Goal: Navigation & Orientation: Find specific page/section

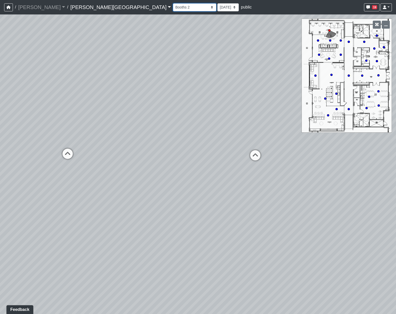
click at [173, 8] on select "Booths 1 Booths 2 Entry Lounge 1 Lounge 2 Lounge 3 Windows Bar Entrance Lounge …" at bounding box center [194, 7] width 43 height 8
click at [173, 3] on select "Booths 1 Booths 2 Entry Lounge 1 Lounge 2 Lounge 3 Windows Bar Entrance Lounge …" at bounding box center [194, 7] width 43 height 8
select select "25xAeoaE1JbRWYL2j6drjM"
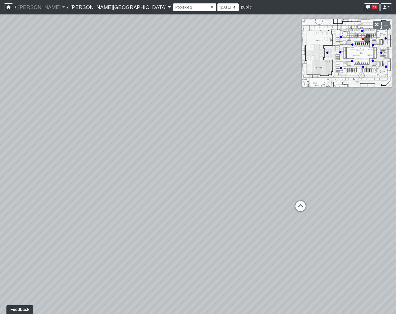
click at [70, 4] on link "Tanner Road" at bounding box center [120, 7] width 101 height 10
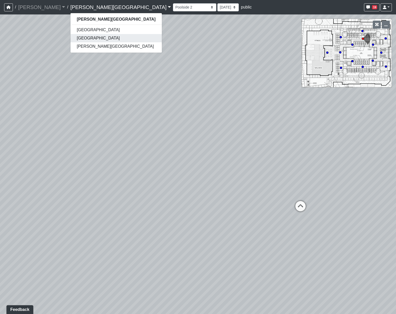
click at [70, 38] on link "[GEOGRAPHIC_DATA]" at bounding box center [115, 38] width 91 height 8
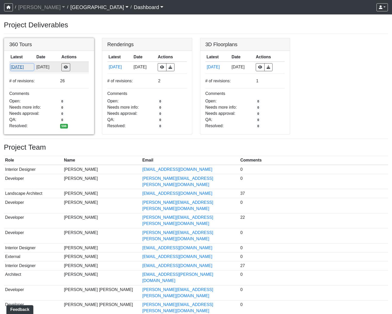
click at [26, 69] on button "[DATE]" at bounding box center [22, 67] width 23 height 7
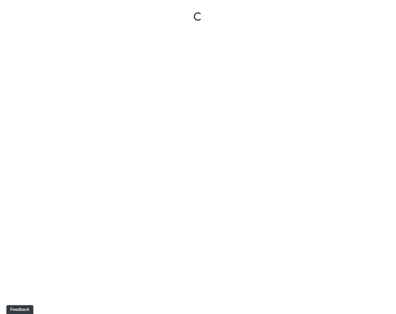
select select "gontoaMErPAtzSBVXh4ptW"
select select "h3ebyGk32eUmSzz99H473o"
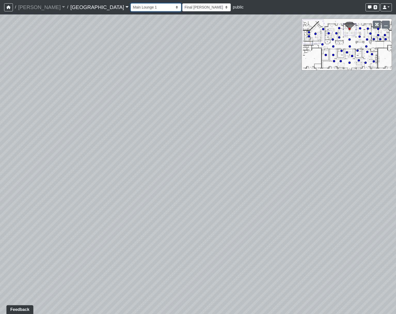
click at [131, 9] on select "Breezeway Entry Fireplace 1 Fireplace 2 Gate Golf Holes Shade Sails Sidewalk 1 …" at bounding box center [156, 7] width 51 height 8
click at [131, 3] on select "Breezeway Entry Fireplace 1 Fireplace 2 Gate Golf Holes Shade Sails Sidewalk 1 …" at bounding box center [156, 7] width 51 height 8
select select "cQWoRL9mQeAQcyVjoiX8RT"
select select "h3ebyGk32eUmSzz99H473o"
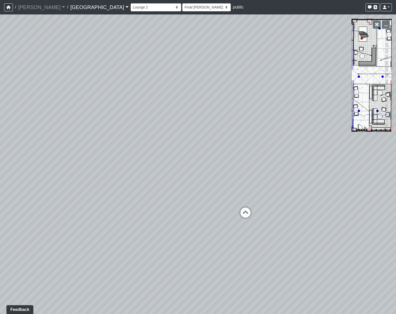
drag, startPoint x: 245, startPoint y: 148, endPoint x: 64, endPoint y: 148, distance: 180.8
click at [64, 148] on div "Loading... Pool Courtyard Entry 1 Loading... Main Lounge 2 Loading... Pool Cour…" at bounding box center [198, 164] width 396 height 300
click at [40, 90] on div "Loading... Pool Courtyard Entry 1 Loading... Main Lounge 2 Loading... Pool Cour…" at bounding box center [198, 164] width 396 height 300
drag, startPoint x: 173, startPoint y: 79, endPoint x: 11, endPoint y: 110, distance: 164.7
click at [11, 110] on div "Loading... Pool Courtyard Entry 1 Loading... Main Lounge 2 Loading... Pool Cour…" at bounding box center [198, 164] width 396 height 300
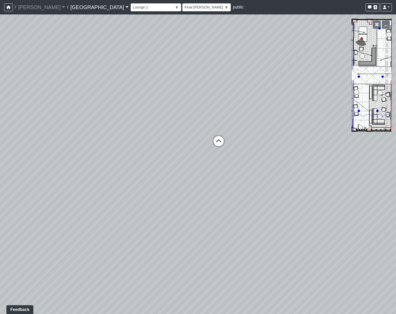
drag, startPoint x: 99, startPoint y: 33, endPoint x: 32, endPoint y: 43, distance: 67.5
click at [32, 43] on div "Loading... Pool Courtyard Entry 1 Loading... Main Lounge 2 Loading... Pool Cour…" at bounding box center [198, 164] width 396 height 300
click at [220, 141] on icon at bounding box center [218, 143] width 15 height 15
select select "qCH7GBaZ2LsR8MqAxWUC8e"
select select "h3ebyGk32eUmSzz99H473o"
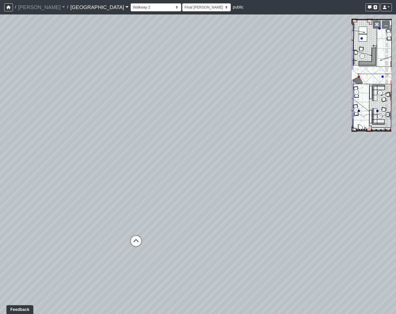
drag, startPoint x: 179, startPoint y: 127, endPoint x: 164, endPoint y: 170, distance: 45.0
click at [164, 170] on div "Loading... Pool Courtyard Entry 1 Loading... Main Lounge 2 Loading... Pool Cour…" at bounding box center [198, 164] width 396 height 300
drag, startPoint x: 187, startPoint y: 138, endPoint x: 106, endPoint y: 230, distance: 123.3
click at [106, 230] on div "Loading... Pool Courtyard Entry 1 Loading... Main Lounge 2 Loading... Pool Cour…" at bounding box center [198, 164] width 396 height 300
drag, startPoint x: 197, startPoint y: 79, endPoint x: 62, endPoint y: 160, distance: 156.9
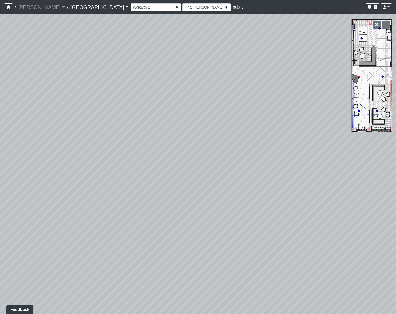
click at [62, 160] on div "Loading... Pool Courtyard Entry 1 Loading... Main Lounge 2 Loading... Pool Cour…" at bounding box center [198, 164] width 396 height 300
drag, startPoint x: 270, startPoint y: 136, endPoint x: 215, endPoint y: 152, distance: 58.0
click at [215, 152] on div "Loading... Pool Courtyard Entry 1 Loading... Main Lounge 2 Loading... Pool Cour…" at bounding box center [198, 164] width 396 height 300
drag, startPoint x: 277, startPoint y: 160, endPoint x: 100, endPoint y: 84, distance: 191.8
click at [100, 84] on div "Loading... Pool Courtyard Entry 1 Loading... Main Lounge 2 Loading... Pool Cour…" at bounding box center [198, 164] width 396 height 300
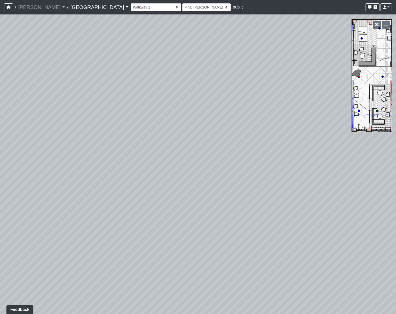
drag, startPoint x: 194, startPoint y: 107, endPoint x: 154, endPoint y: 100, distance: 41.2
click at [154, 100] on div "Loading... Pool Courtyard Entry 1 Loading... Main Lounge 2 Loading... Pool Cour…" at bounding box center [198, 164] width 396 height 300
drag, startPoint x: 350, startPoint y: 107, endPoint x: 220, endPoint y: 25, distance: 153.2
click at [220, 25] on div "Loading... Pool Courtyard Entry 1 Loading... Main Lounge 2 Loading... Pool Cour…" at bounding box center [198, 164] width 396 height 300
drag, startPoint x: 221, startPoint y: 38, endPoint x: 227, endPoint y: 109, distance: 71.0
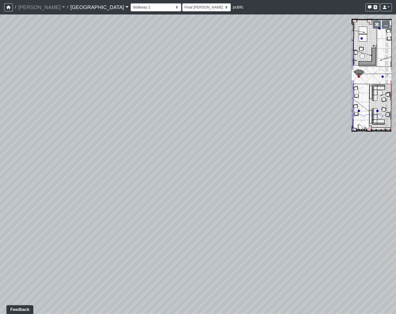
click at [227, 109] on div "Loading... Pool Courtyard Entry 1 Loading... Main Lounge 2 Loading... Pool Cour…" at bounding box center [198, 164] width 396 height 300
drag, startPoint x: 253, startPoint y: 107, endPoint x: 355, endPoint y: 99, distance: 102.5
click at [355, 99] on div "Loading... Pool Courtyard Entry 1 Loading... Main Lounge 2 Loading... Pool Cour…" at bounding box center [198, 164] width 396 height 300
drag, startPoint x: 152, startPoint y: 108, endPoint x: 319, endPoint y: 106, distance: 166.8
click at [319, 106] on div "Loading... Pool Courtyard Entry 1 Loading... Main Lounge 2 Loading... Pool Cour…" at bounding box center [198, 164] width 396 height 300
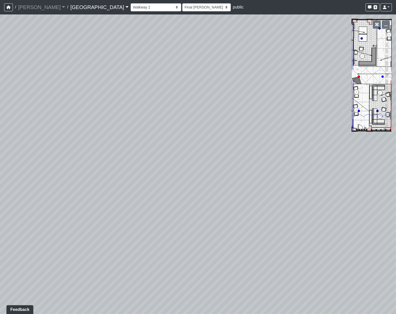
drag, startPoint x: 247, startPoint y: 86, endPoint x: 392, endPoint y: 89, distance: 145.4
click at [392, 89] on div "Loading... Pool Courtyard Entry 1 Loading... Main Lounge 2 Loading... Pool Cour…" at bounding box center [198, 164] width 396 height 300
drag, startPoint x: 389, startPoint y: 130, endPoint x: 394, endPoint y: 114, distance: 16.4
click at [390, 130] on div "Loading... Pool Courtyard Entry 1 Loading... Main Lounge 2 Loading... Pool Cour…" at bounding box center [198, 164] width 396 height 300
click at [330, 298] on icon at bounding box center [332, 302] width 15 height 15
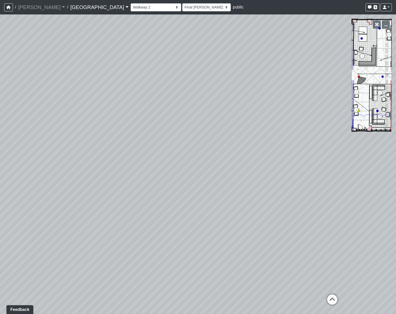
select select "sEwiTxnSdALfGjNGTJr68G"
select select "h3ebyGk32eUmSzz99H473o"
drag, startPoint x: 250, startPoint y: 253, endPoint x: 328, endPoint y: 283, distance: 82.9
click at [328, 283] on div "Loading... Pool Courtyard Entry 1 Loading... Main Lounge 2 Loading... Pool Cour…" at bounding box center [198, 164] width 396 height 300
drag, startPoint x: 155, startPoint y: 98, endPoint x: 187, endPoint y: 212, distance: 118.4
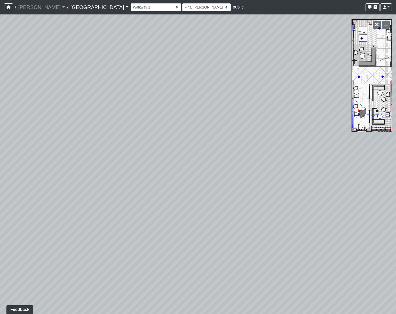
click at [187, 212] on div "Loading... Pool Courtyard Entry 1 Loading... Main Lounge 2 Loading... Pool Cour…" at bounding box center [198, 164] width 396 height 300
drag, startPoint x: 238, startPoint y: 229, endPoint x: 235, endPoint y: 106, distance: 122.9
click at [236, 113] on div "Loading... Pool Courtyard Entry 1 Loading... Main Lounge 2 Loading... Pool Cour…" at bounding box center [198, 164] width 396 height 300
drag, startPoint x: 208, startPoint y: 187, endPoint x: 11, endPoint y: 111, distance: 210.8
click at [11, 111] on div "Loading... Pool Courtyard Entry 1 Loading... Main Lounge 2 Loading... Pool Cour…" at bounding box center [198, 164] width 396 height 300
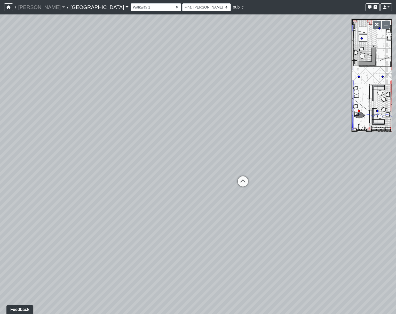
drag, startPoint x: 147, startPoint y: 97, endPoint x: 344, endPoint y: 72, distance: 198.3
click at [344, 72] on div "Loading... Pool Courtyard Entry 1 Loading... Main Lounge 2 Loading... Pool Cour…" at bounding box center [198, 164] width 396 height 300
drag, startPoint x: 194, startPoint y: 136, endPoint x: 401, endPoint y: 135, distance: 207.4
click at [396, 135] on html "/ Flournoy Flournoy Loading... / Cool Springs Cool Springs Loading... Cool Spri…" at bounding box center [198, 157] width 396 height 314
drag, startPoint x: 271, startPoint y: 133, endPoint x: 269, endPoint y: 198, distance: 64.8
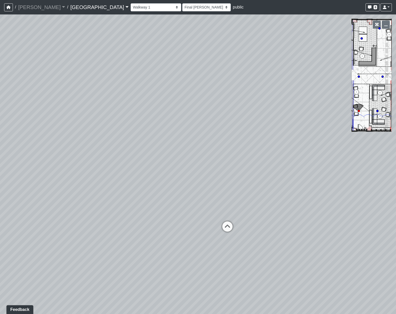
click at [269, 198] on div "Loading... Pool Courtyard Entry 1 Loading... Main Lounge 2 Loading... Pool Cour…" at bounding box center [198, 164] width 396 height 300
drag, startPoint x: 248, startPoint y: 179, endPoint x: 235, endPoint y: 171, distance: 15.2
click at [235, 174] on div "Loading... Pool Courtyard Entry 1 Loading... Main Lounge 2 Loading... Pool Cour…" at bounding box center [198, 164] width 396 height 300
drag, startPoint x: 293, startPoint y: 171, endPoint x: 161, endPoint y: 154, distance: 133.1
click at [155, 155] on div "Loading... Pool Courtyard Entry 1 Loading... Main Lounge 2 Loading... Pool Cour…" at bounding box center [198, 164] width 396 height 300
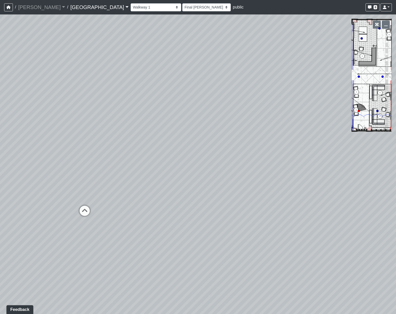
drag, startPoint x: 83, startPoint y: 143, endPoint x: 99, endPoint y: 142, distance: 16.0
click at [99, 142] on div "Loading... Pool Courtyard Entry 1 Loading... Main Lounge 2 Loading... Pool Cour…" at bounding box center [198, 164] width 396 height 300
drag, startPoint x: 293, startPoint y: 168, endPoint x: 164, endPoint y: 144, distance: 131.1
click at [83, 142] on div "Loading... Pool Courtyard Entry 1 Loading... Main Lounge 2 Loading... Pool Cour…" at bounding box center [198, 164] width 396 height 300
drag, startPoint x: 257, startPoint y: 158, endPoint x: 278, endPoint y: 153, distance: 21.2
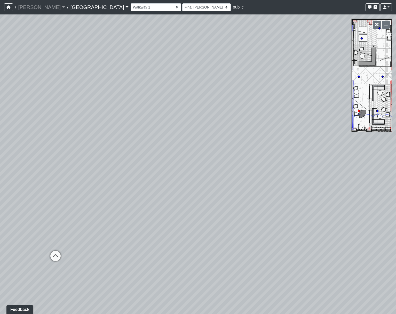
click at [0, 169] on html "/ Flournoy Flournoy Loading... / Cool Springs Cool Springs Loading... Cool Spri…" at bounding box center [198, 157] width 396 height 314
drag, startPoint x: 173, startPoint y: 162, endPoint x: 75, endPoint y: 163, distance: 97.4
click at [75, 163] on div "Loading... Pool Courtyard Entry 1 Loading... Main Lounge 2 Loading... Pool Cour…" at bounding box center [198, 164] width 396 height 300
drag, startPoint x: 177, startPoint y: 226, endPoint x: 220, endPoint y: 218, distance: 43.3
click at [211, 234] on div "Loading... Pool Courtyard Entry 1 Loading... Main Lounge 2 Loading... Pool Cour…" at bounding box center [198, 164] width 396 height 300
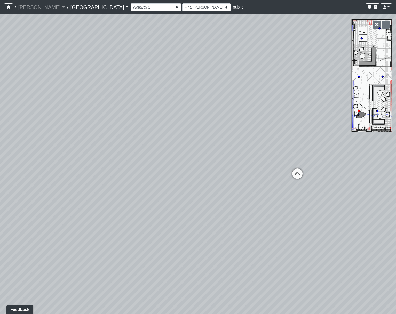
drag, startPoint x: 186, startPoint y: 182, endPoint x: 279, endPoint y: 182, distance: 93.2
click at [279, 182] on div "Loading... Pool Courtyard Entry 1 Loading... Main Lounge 2 Loading... Pool Cour…" at bounding box center [198, 164] width 396 height 300
click at [242, 164] on div "Loading... Pool Courtyard Entry 1 Loading... Main Lounge 2 Loading... Pool Cour…" at bounding box center [198, 164] width 396 height 300
drag, startPoint x: 322, startPoint y: 138, endPoint x: 222, endPoint y: 160, distance: 102.4
click at [222, 160] on div "Loading... Pool Courtyard Entry 1 Loading... Main Lounge 2 Loading... Pool Cour…" at bounding box center [198, 164] width 396 height 300
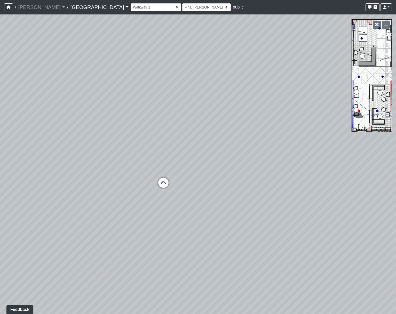
drag, startPoint x: 324, startPoint y: 170, endPoint x: 260, endPoint y: 160, distance: 64.6
click at [260, 160] on div "Loading... Pool Courtyard Entry 1 Loading... Main Lounge 2 Loading... Pool Cour…" at bounding box center [198, 164] width 396 height 300
drag, startPoint x: 219, startPoint y: 163, endPoint x: 223, endPoint y: 205, distance: 42.1
click at [223, 205] on div "Loading... Pool Courtyard Entry 1 Loading... Main Lounge 2 Loading... Pool Cour…" at bounding box center [198, 164] width 396 height 300
drag, startPoint x: 226, startPoint y: 205, endPoint x: 234, endPoint y: 196, distance: 11.7
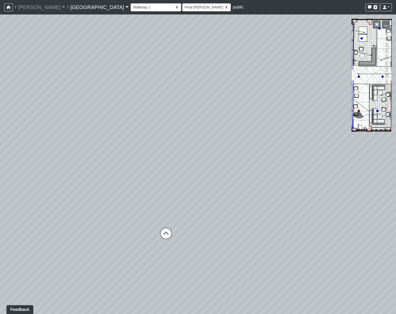
click at [228, 212] on div "Loading... Pool Courtyard Entry 1 Loading... Main Lounge 2 Loading... Pool Cour…" at bounding box center [198, 164] width 396 height 300
drag, startPoint x: 162, startPoint y: 249, endPoint x: 162, endPoint y: 221, distance: 28.4
click at [162, 221] on div "Loading... Pool Courtyard Entry 1 Loading... Main Lounge 2 Loading... Pool Cour…" at bounding box center [198, 164] width 396 height 300
click at [165, 238] on icon at bounding box center [166, 243] width 15 height 15
select select "bp6eZf2t8AY9XxgWzxsDS7"
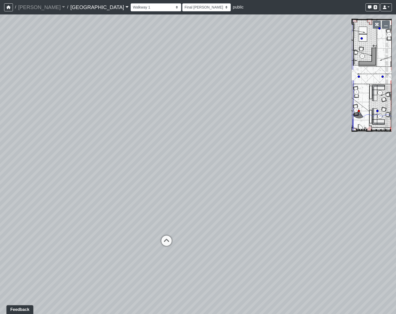
select select "h3ebyGk32eUmSzz99H473o"
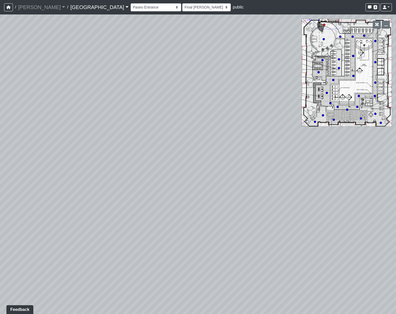
drag, startPoint x: 218, startPoint y: 231, endPoint x: -69, endPoint y: 145, distance: 300.5
click at [0, 145] on html "/ Flournoy Flournoy Loading... / Cool Springs Cool Springs Loading... Cool Spri…" at bounding box center [198, 157] width 396 height 314
drag, startPoint x: 123, startPoint y: 186, endPoint x: -151, endPoint y: 147, distance: 276.8
click at [0, 147] on html "/ Flournoy Flournoy Loading... / Cool Springs Cool Springs Loading... Cool Spri…" at bounding box center [198, 157] width 396 height 314
drag, startPoint x: 311, startPoint y: 287, endPoint x: 299, endPoint y: 293, distance: 13.0
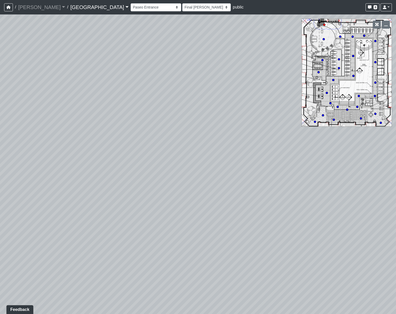
click at [299, 293] on div "Loading... Pool Courtyard Entry 1 Loading... Main Lounge 2 Loading... Pool Cour…" at bounding box center [198, 164] width 396 height 300
drag, startPoint x: 253, startPoint y: 190, endPoint x: 165, endPoint y: 232, distance: 97.1
click at [165, 232] on div "Loading... Pool Courtyard Entry 1 Loading... Main Lounge 2 Loading... Pool Cour…" at bounding box center [198, 164] width 396 height 300
drag, startPoint x: 190, startPoint y: 142, endPoint x: 108, endPoint y: 133, distance: 82.6
click at [108, 133] on div "Loading... Pool Courtyard Entry 1 Loading... Main Lounge 2 Loading... Pool Cour…" at bounding box center [198, 164] width 396 height 300
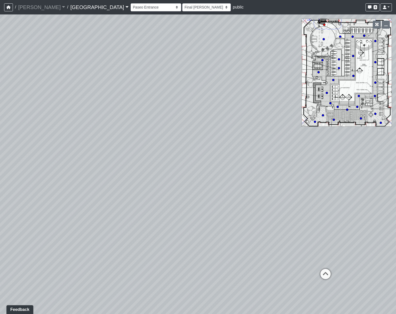
drag, startPoint x: 147, startPoint y: 124, endPoint x: 195, endPoint y: 170, distance: 67.0
click at [195, 170] on div "Loading... Pool Courtyard Entry 1 Loading... Main Lounge 2 Loading... Pool Cour…" at bounding box center [198, 164] width 396 height 300
drag, startPoint x: 234, startPoint y: 242, endPoint x: 212, endPoint y: 174, distance: 71.7
click at [212, 174] on div "Loading... Pool Courtyard Entry 1 Loading... Main Lounge 2 Loading... Pool Cour…" at bounding box center [198, 164] width 396 height 300
drag, startPoint x: 195, startPoint y: 208, endPoint x: 208, endPoint y: 154, distance: 55.4
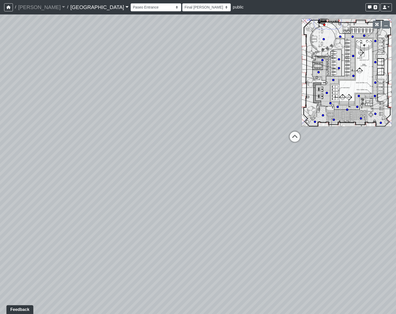
click at [208, 154] on div "Loading... Pool Courtyard Entry 1 Loading... Main Lounge 2 Loading... Pool Cour…" at bounding box center [198, 164] width 396 height 300
drag, startPoint x: 236, startPoint y: 106, endPoint x: 175, endPoint y: 271, distance: 175.8
click at [175, 271] on div "Loading... Pool Courtyard Entry 1 Loading... Main Lounge 2 Loading... Pool Cour…" at bounding box center [198, 164] width 396 height 300
drag, startPoint x: 265, startPoint y: 241, endPoint x: 166, endPoint y: 106, distance: 167.6
click at [166, 106] on div "Loading... Pool Courtyard Entry 1 Loading... Main Lounge 2 Loading... Pool Cour…" at bounding box center [198, 164] width 396 height 300
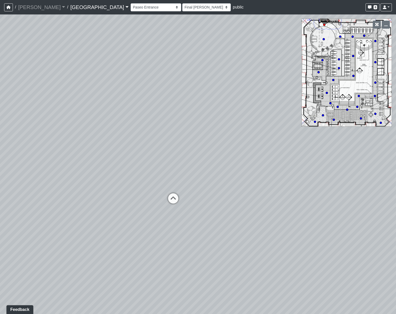
drag, startPoint x: 234, startPoint y: 161, endPoint x: 232, endPoint y: 175, distance: 13.9
click at [232, 175] on div "Loading... Pool Courtyard Entry 1 Loading... Main Lounge 2 Loading... Pool Cour…" at bounding box center [198, 164] width 396 height 300
